Goal: Book appointment/travel/reservation

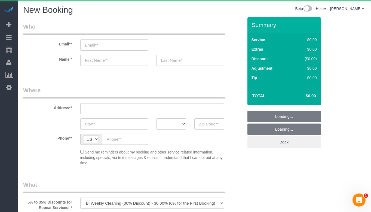
select select "512"
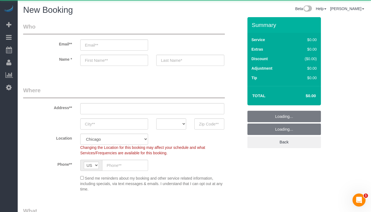
select select "object:1659"
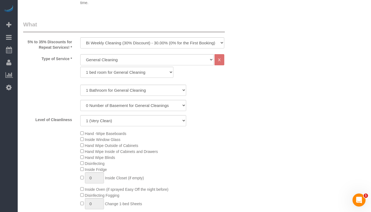
scroll to position [190, 0]
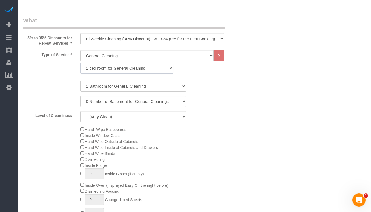
click at [108, 66] on select "1 bed room for General Cleaning 2 bed room for General Cleaning 3 bed room for …" at bounding box center [126, 68] width 93 height 11
select select "287"
click at [80, 63] on select "1 bed room for General Cleaning 2 bed room for General Cleaning 3 bed room for …" at bounding box center [126, 68] width 93 height 11
click at [106, 86] on select "1 Bathroom for General Cleaning 2 Bathroom for General Cleanings 3 Bathroom for…" at bounding box center [133, 85] width 106 height 11
select select "2"
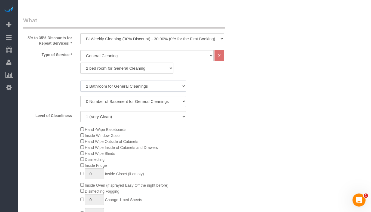
click at [80, 80] on select "1 Bathroom for General Cleaning 2 Bathroom for General Cleanings 3 Bathroom for…" at bounding box center [133, 85] width 106 height 11
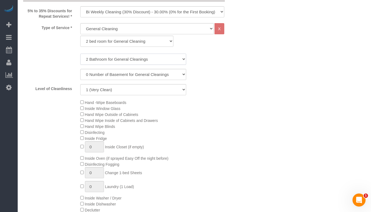
scroll to position [218, 0]
click at [160, 87] on select "1 (Very Clean) 2 3 4 5 (Average Condition) 6 7 8 9 10 (Extremely Dirty)" at bounding box center [133, 89] width 106 height 11
select select "5"
click at [80, 84] on select "1 (Very Clean) 2 3 4 5 (Average Condition) 6 7 8 9 10 (Extremely Dirty)" at bounding box center [133, 89] width 106 height 11
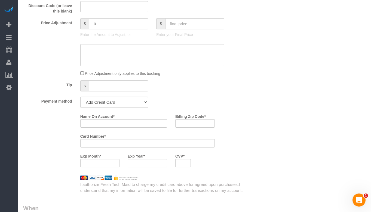
scroll to position [462, 0]
